Goal: Information Seeking & Learning: Learn about a topic

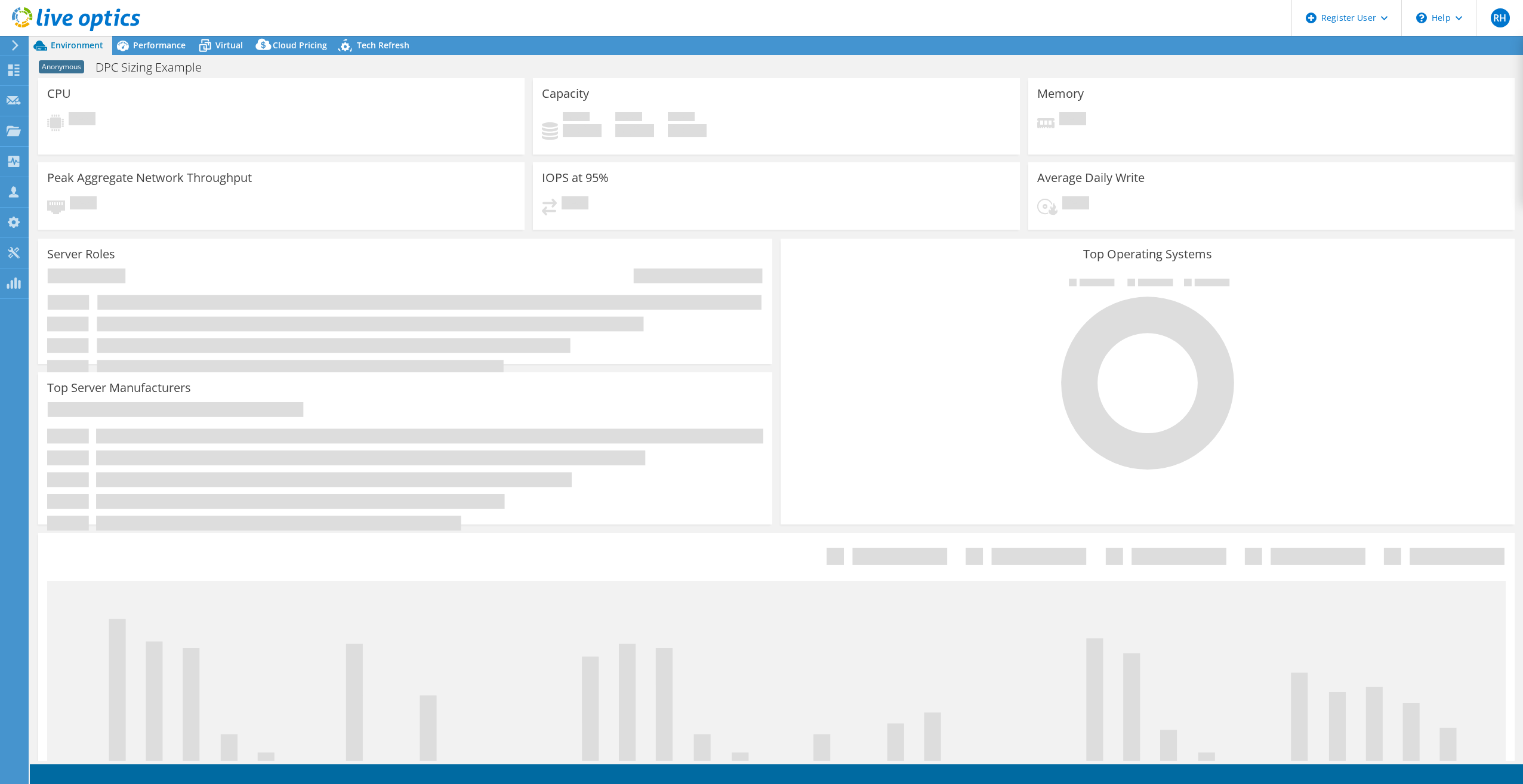
select select "USD"
select select "USEast"
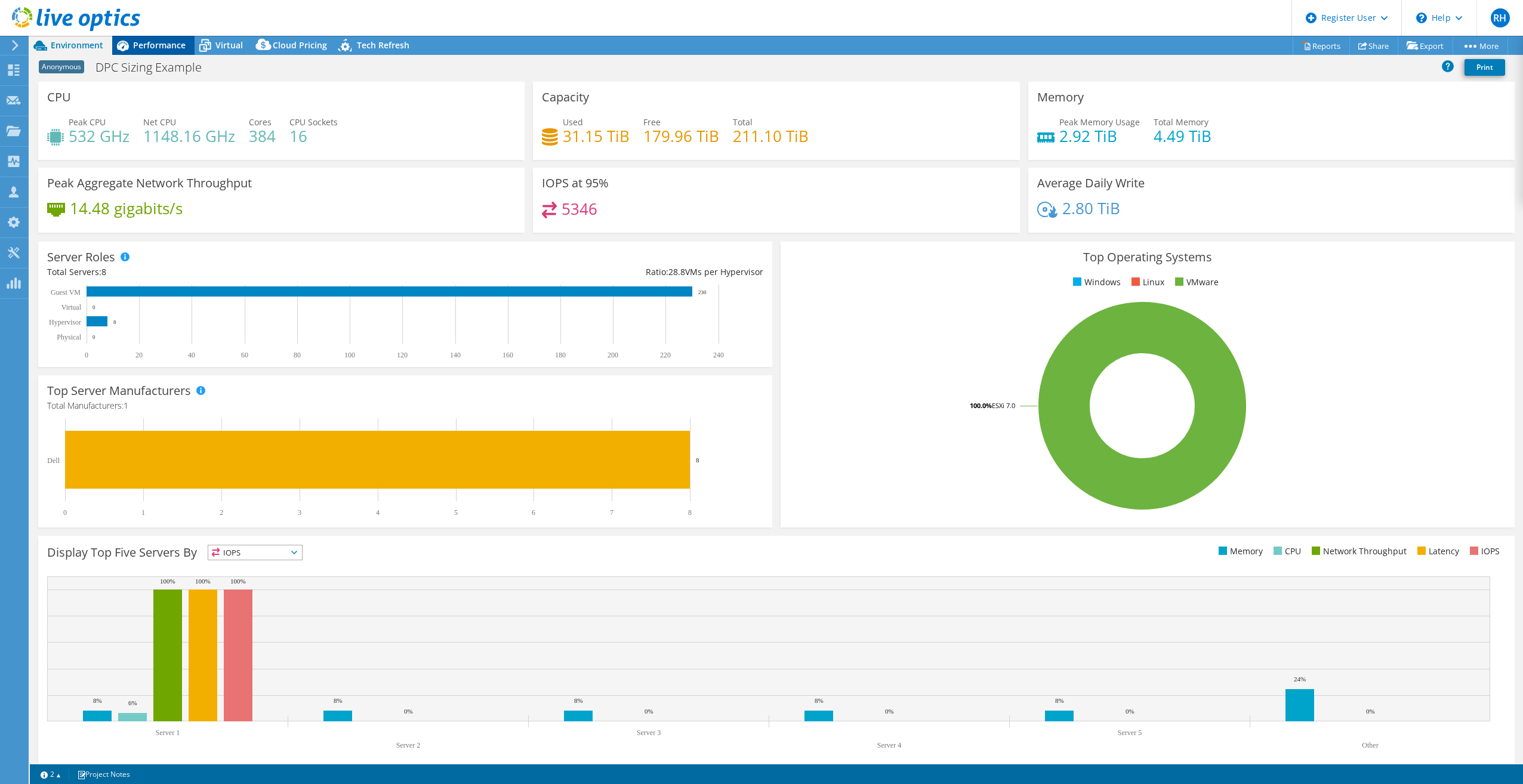
click at [155, 49] on span "Performance" at bounding box center [159, 44] width 52 height 11
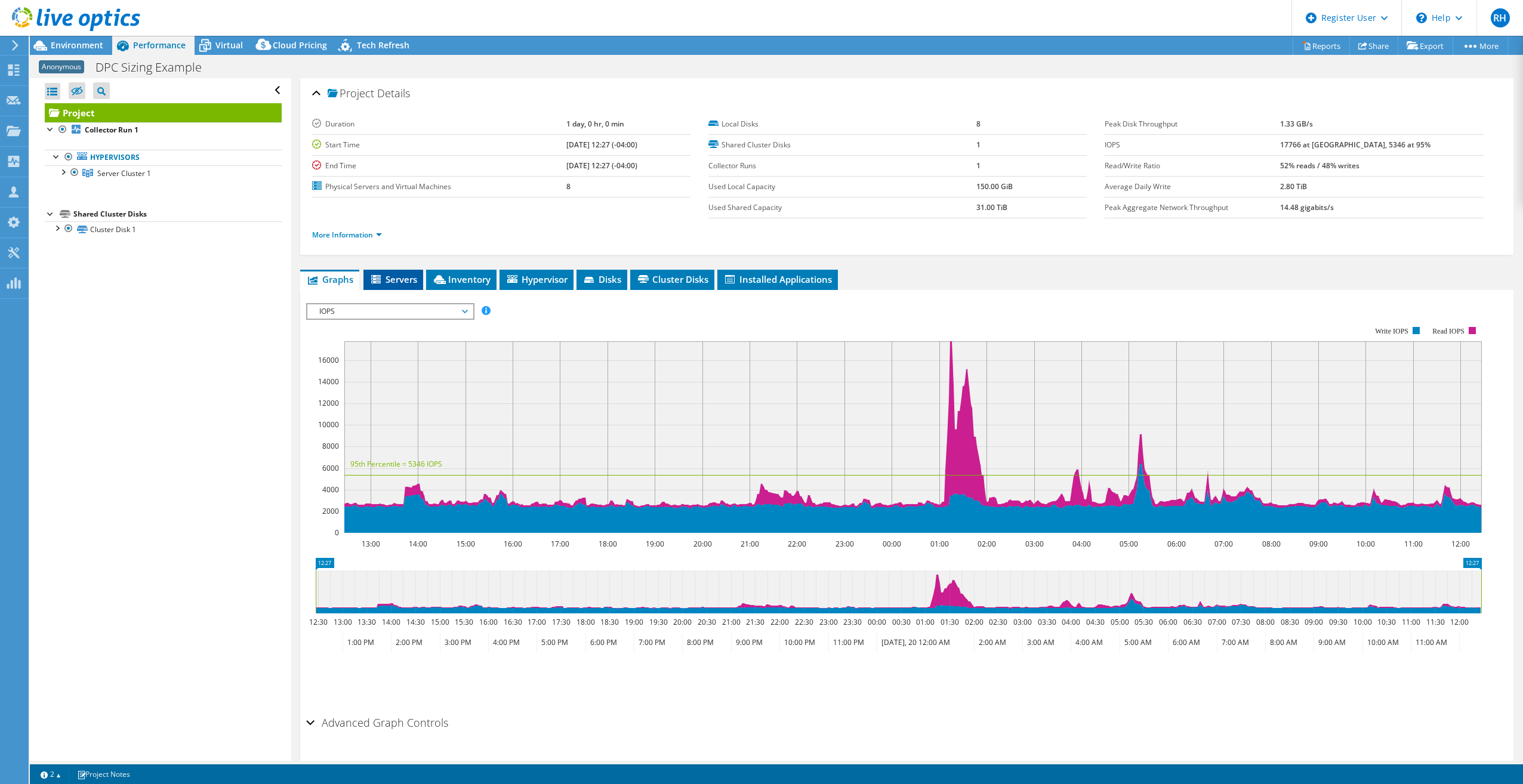
drag, startPoint x: 401, startPoint y: 278, endPoint x: 413, endPoint y: 284, distance: 13.4
click at [401, 278] on span "Servers" at bounding box center [392, 279] width 48 height 12
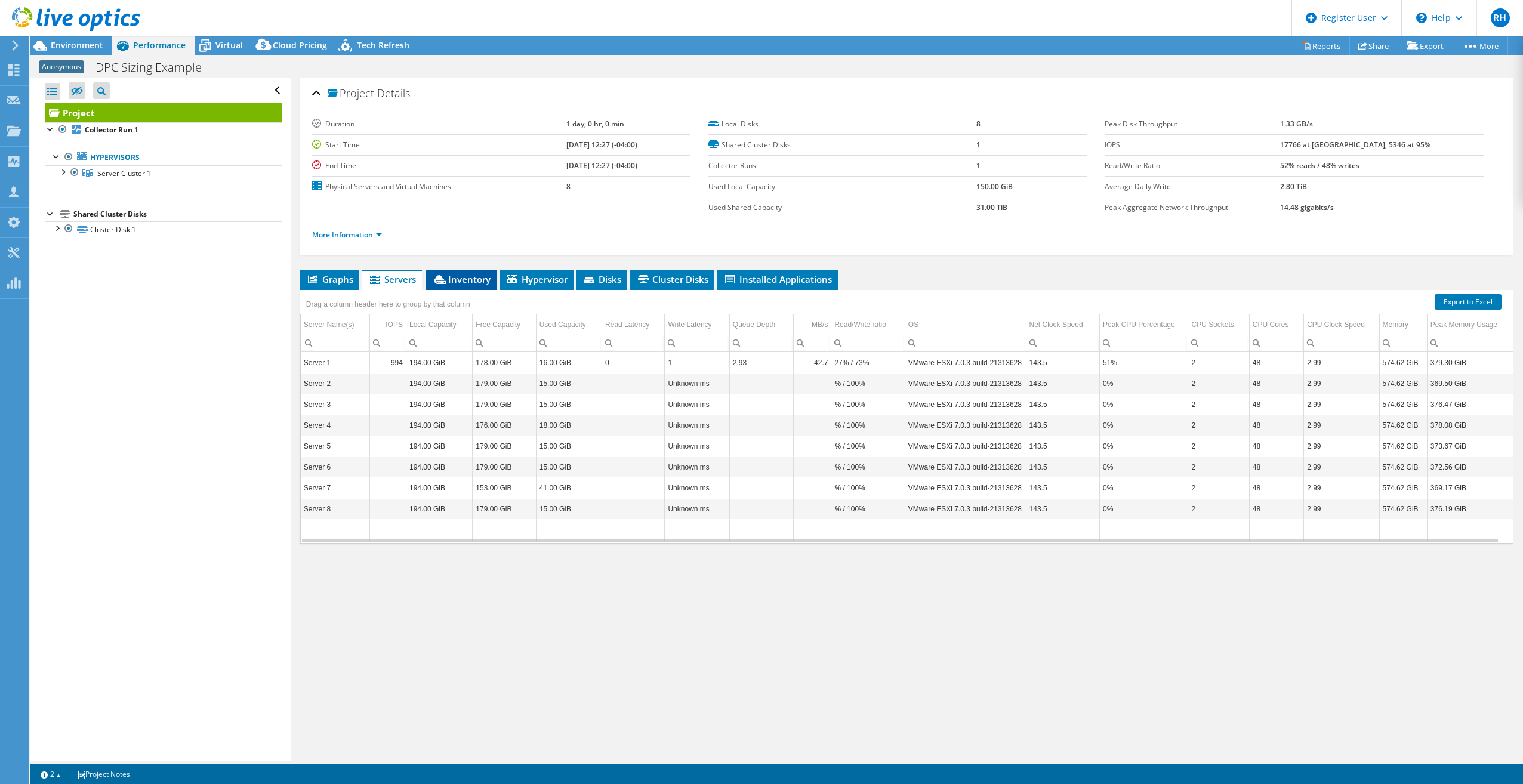
click at [477, 284] on span "Inventory" at bounding box center [460, 279] width 58 height 12
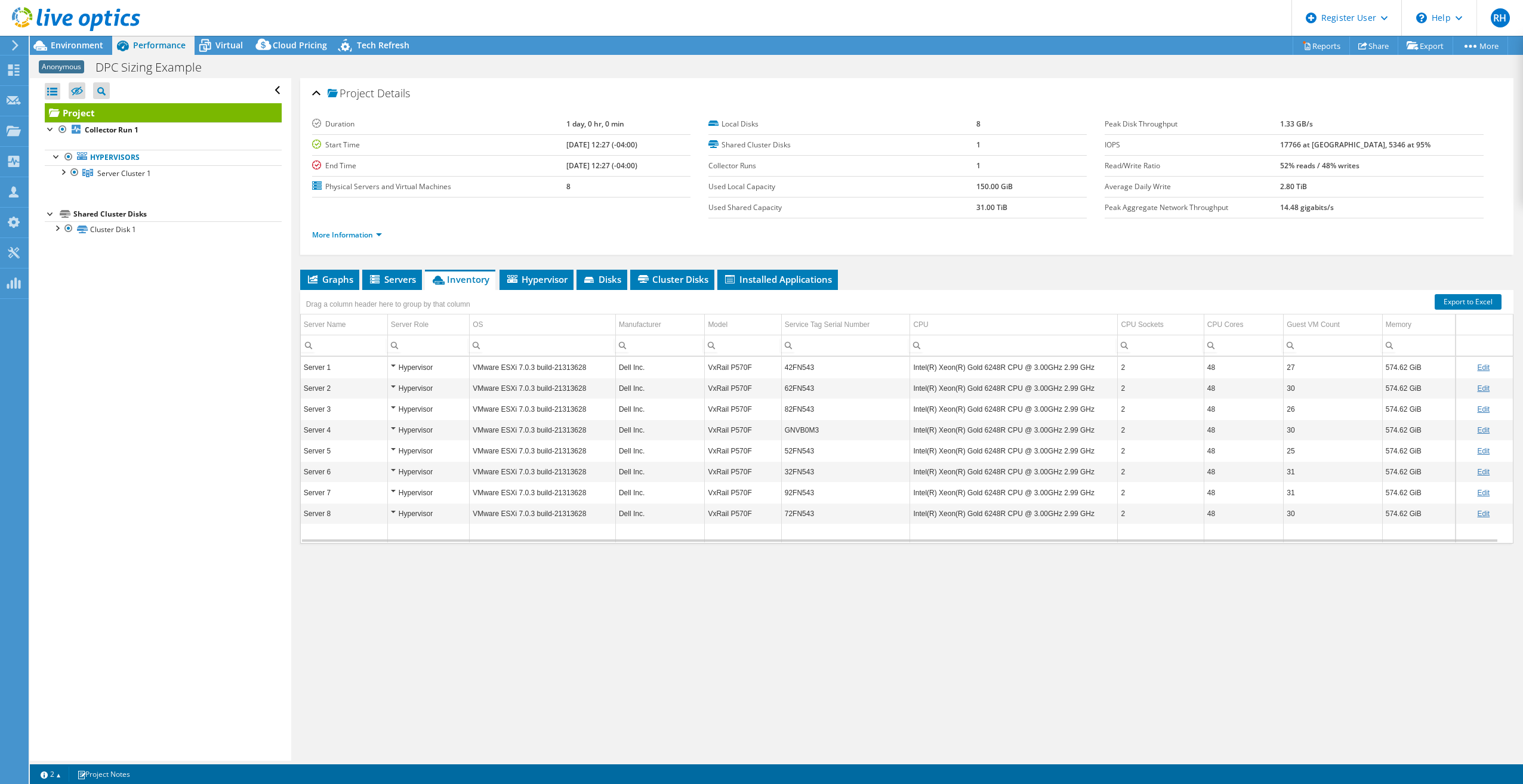
drag, startPoint x: 66, startPoint y: 44, endPoint x: 149, endPoint y: 68, distance: 86.4
click at [66, 44] on span "Environment" at bounding box center [77, 44] width 52 height 11
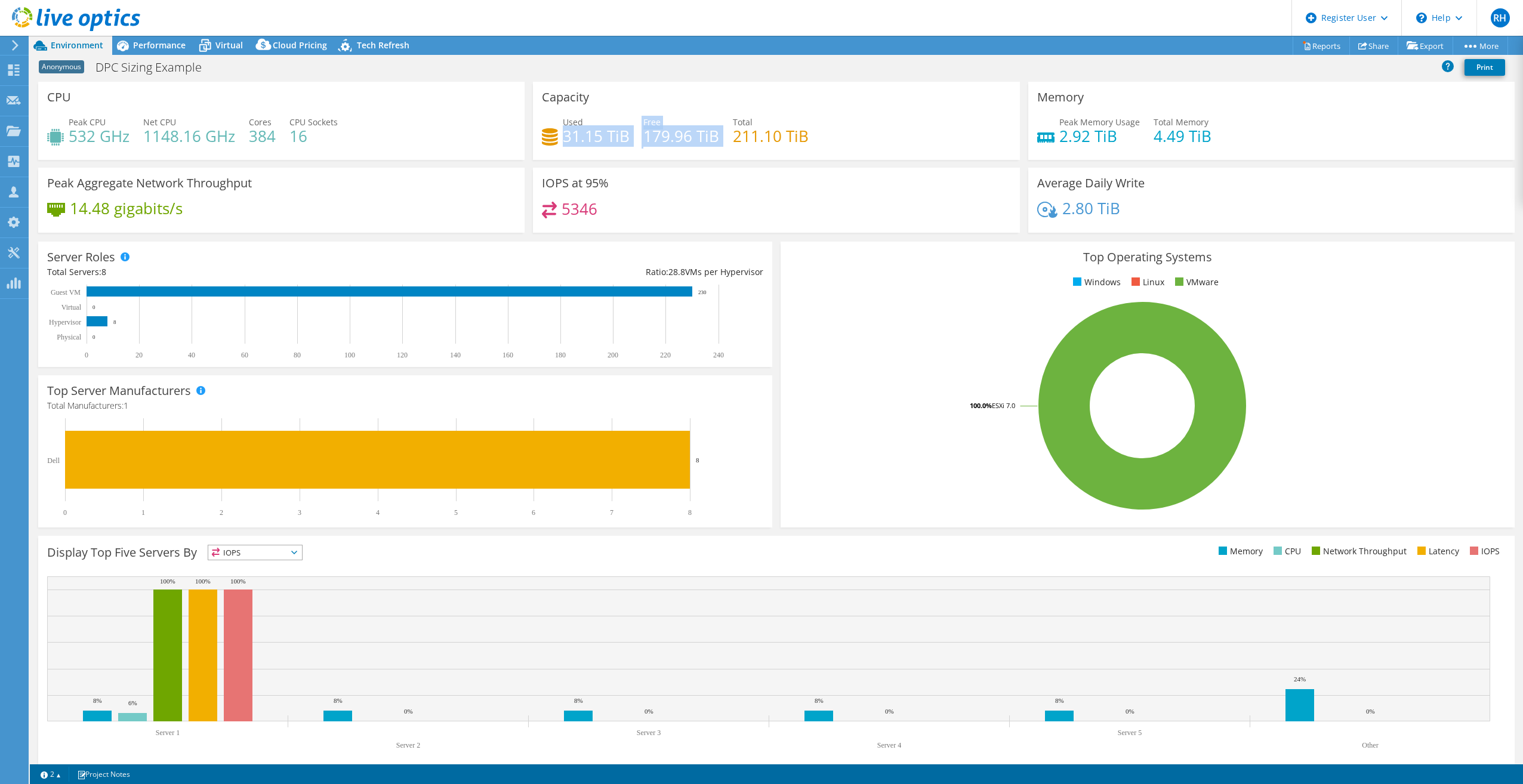
drag, startPoint x: 561, startPoint y: 138, endPoint x: 721, endPoint y: 149, distance: 160.4
click at [721, 149] on div "Used 31.15 TiB Free 179.96 TiB Total 211.10 TiB" at bounding box center [775, 135] width 468 height 39
click at [887, 149] on div "Used 31.15 TiB Free 179.96 TiB Total 211.10 TiB" at bounding box center [775, 135] width 468 height 39
click at [218, 49] on span "Virtual" at bounding box center [229, 44] width 28 height 11
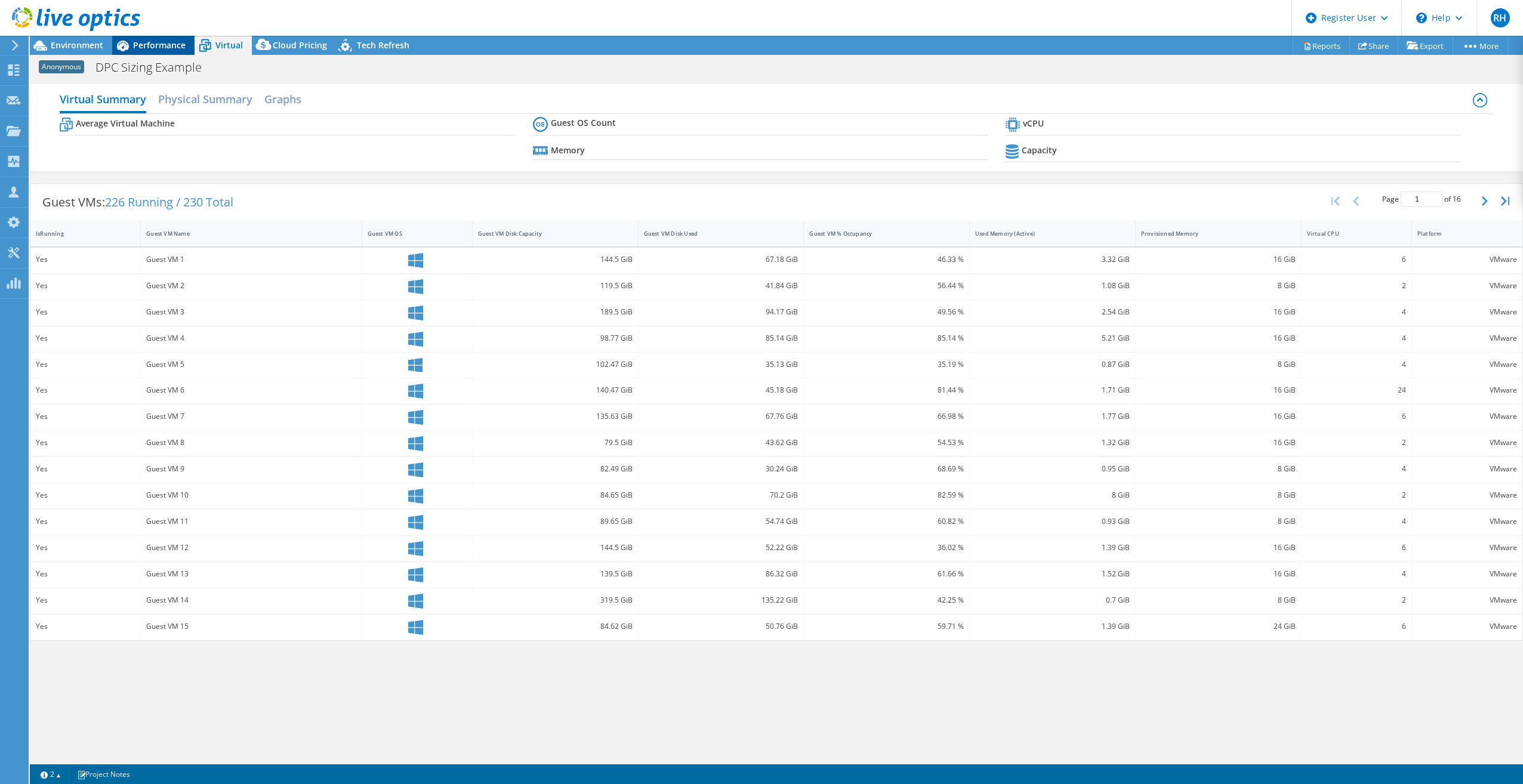
click at [149, 39] on span "Performance" at bounding box center [159, 44] width 52 height 11
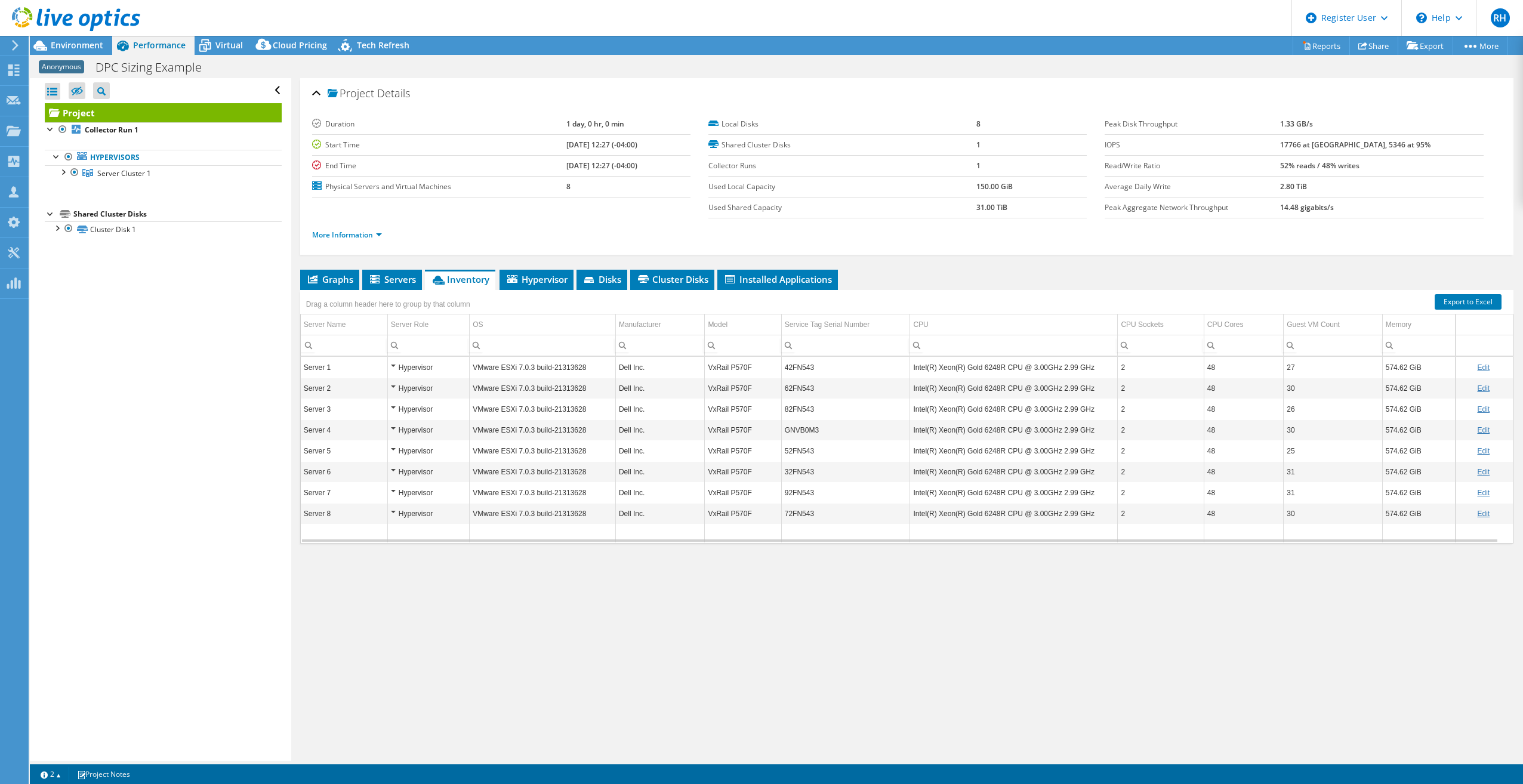
drag, startPoint x: 91, startPoint y: 41, endPoint x: 113, endPoint y: 58, distance: 27.8
click at [91, 41] on span "Environment" at bounding box center [77, 44] width 52 height 11
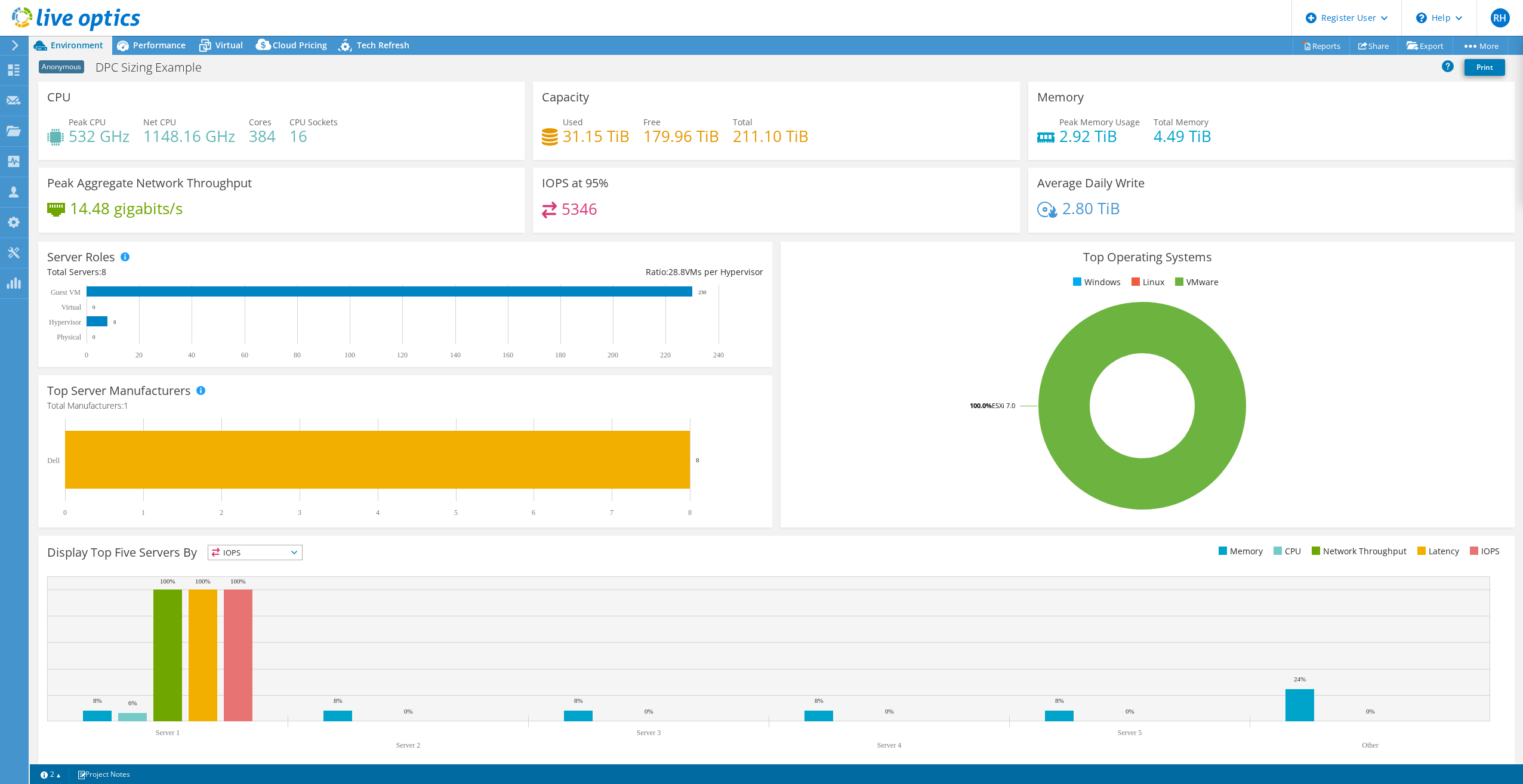
drag, startPoint x: 212, startPoint y: 39, endPoint x: 242, endPoint y: 116, distance: 82.6
click at [212, 39] on icon at bounding box center [205, 45] width 21 height 21
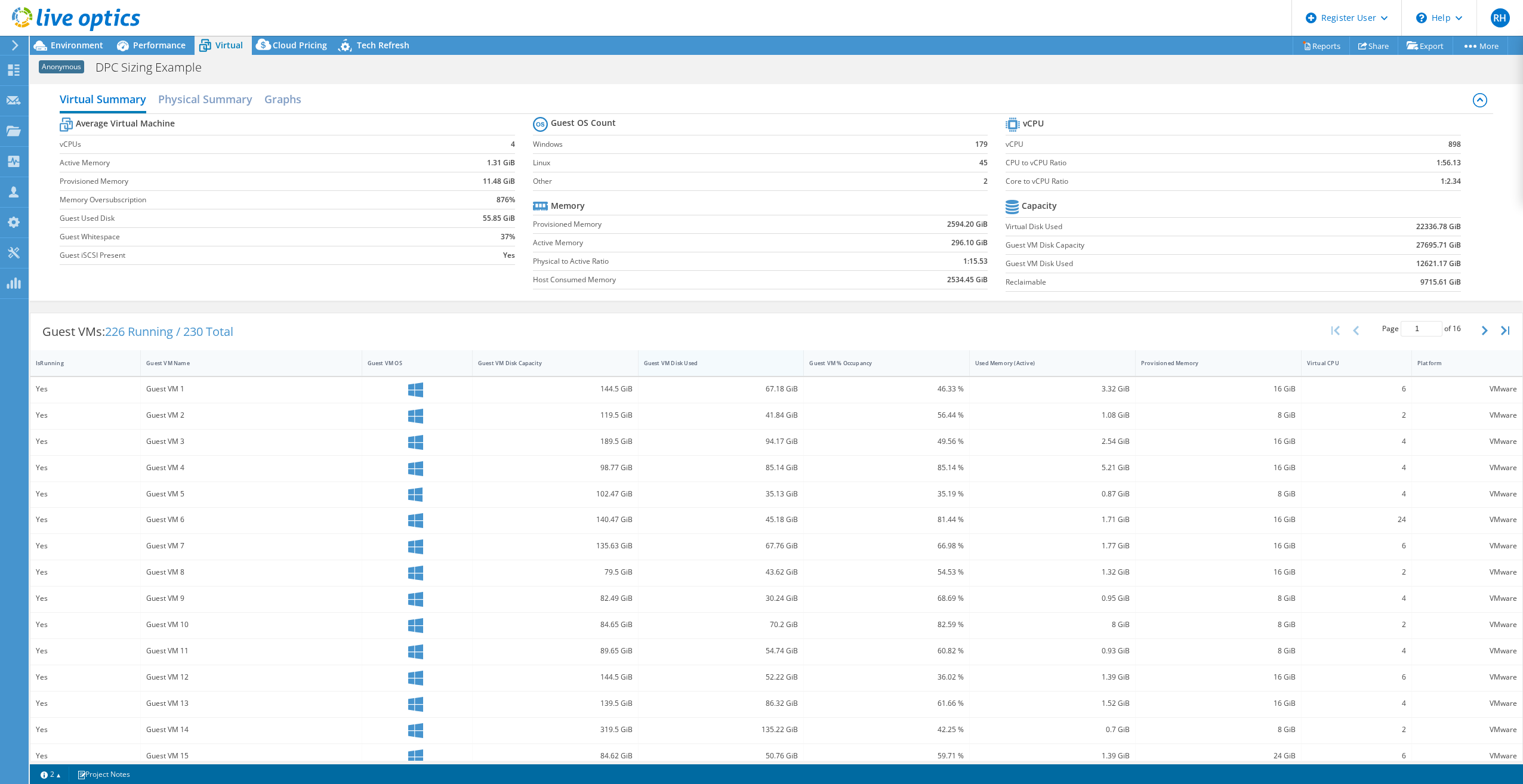
click at [661, 367] on div "Guest VM Disk Used" at bounding box center [714, 363] width 151 height 18
